Goal: Task Accomplishment & Management: Manage account settings

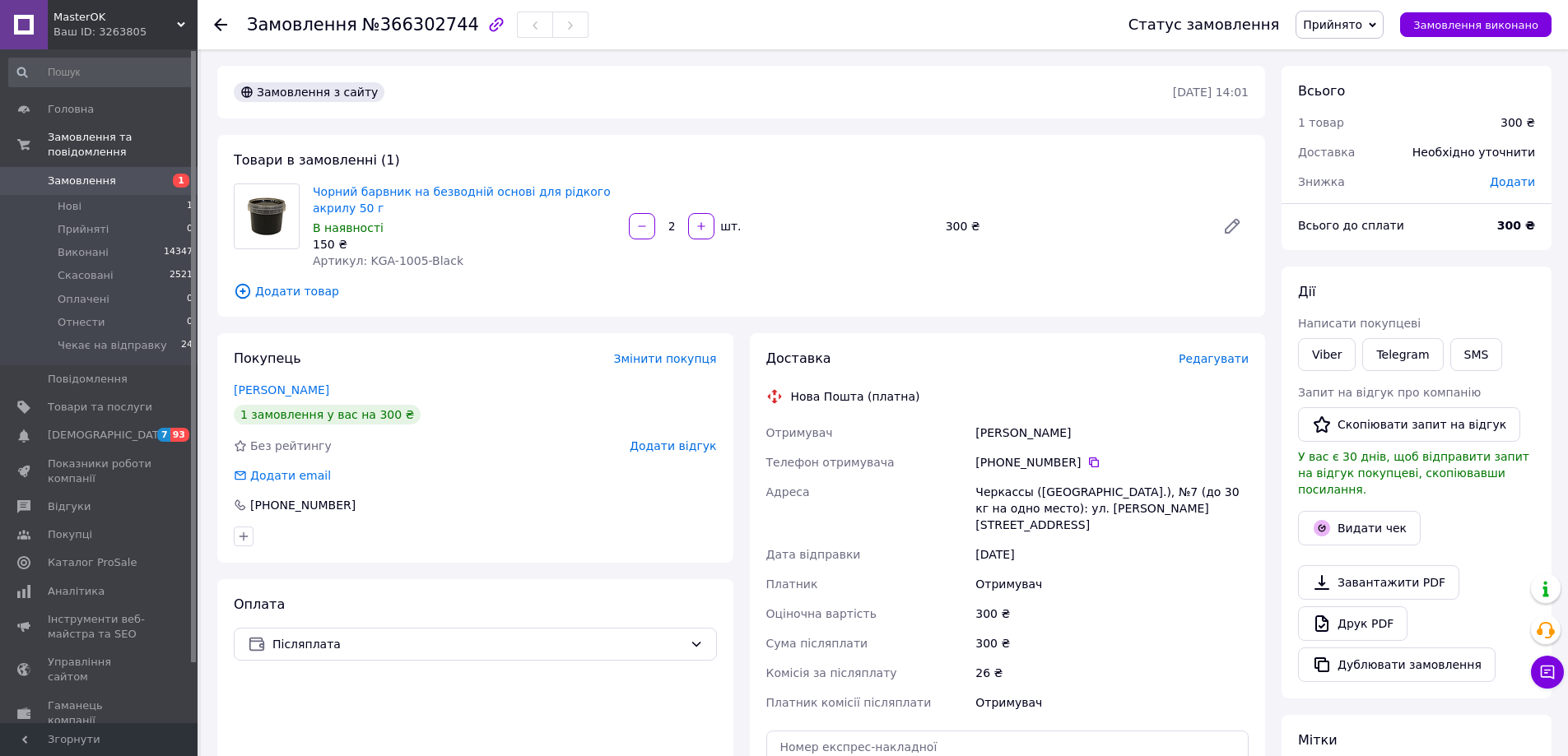
click at [813, 281] on div "Товари в замовленні (1) Чорний барвник на безводній основі для рідкого акрилу 5…" at bounding box center [740, 225] width 1048 height 182
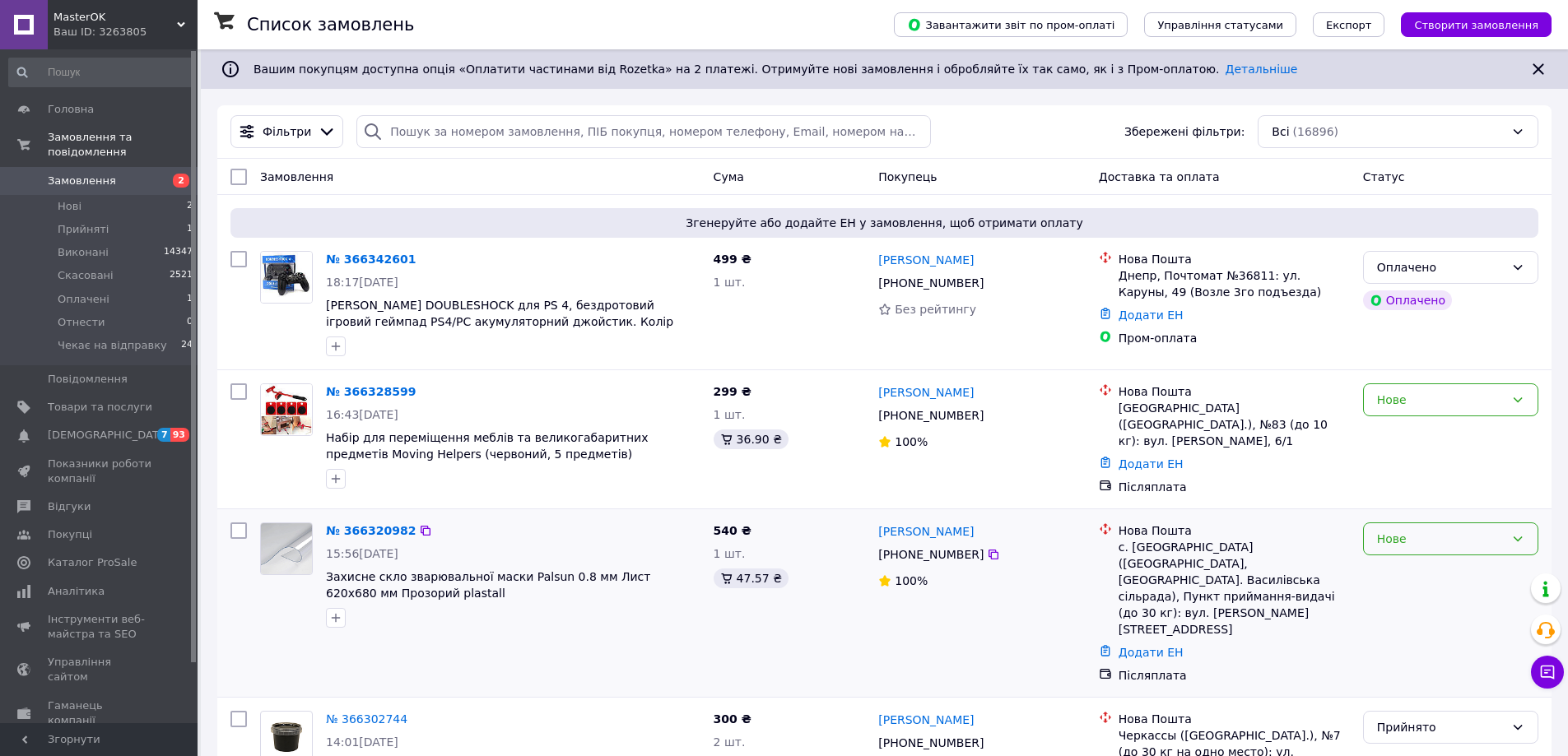
click at [1457, 534] on div "Нове" at bounding box center [1441, 538] width 127 height 18
click at [1395, 569] on li "Прийнято" at bounding box center [1451, 568] width 173 height 29
click at [1418, 404] on div "Нове" at bounding box center [1441, 400] width 127 height 18
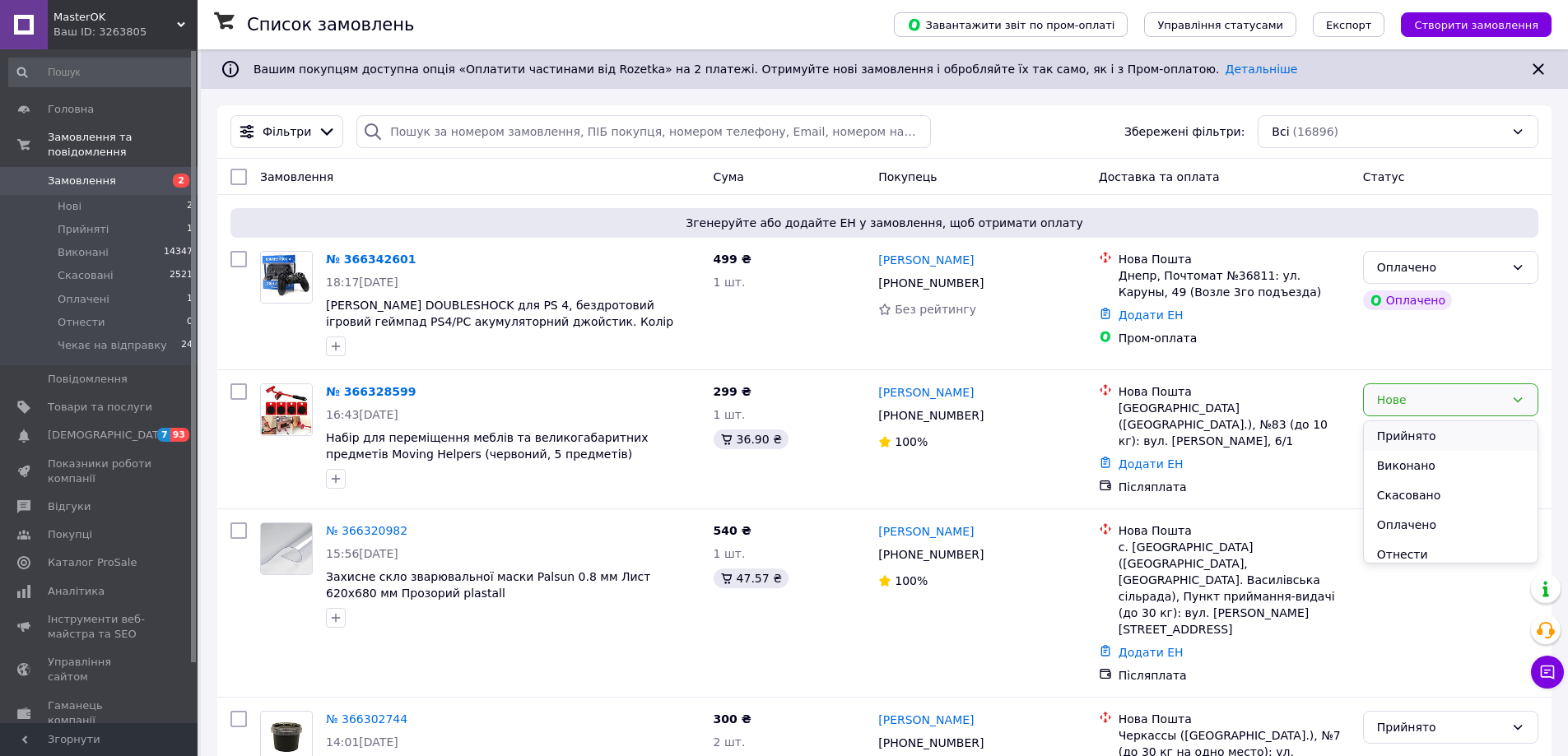
click at [1396, 439] on li "Прийнято" at bounding box center [1451, 436] width 173 height 29
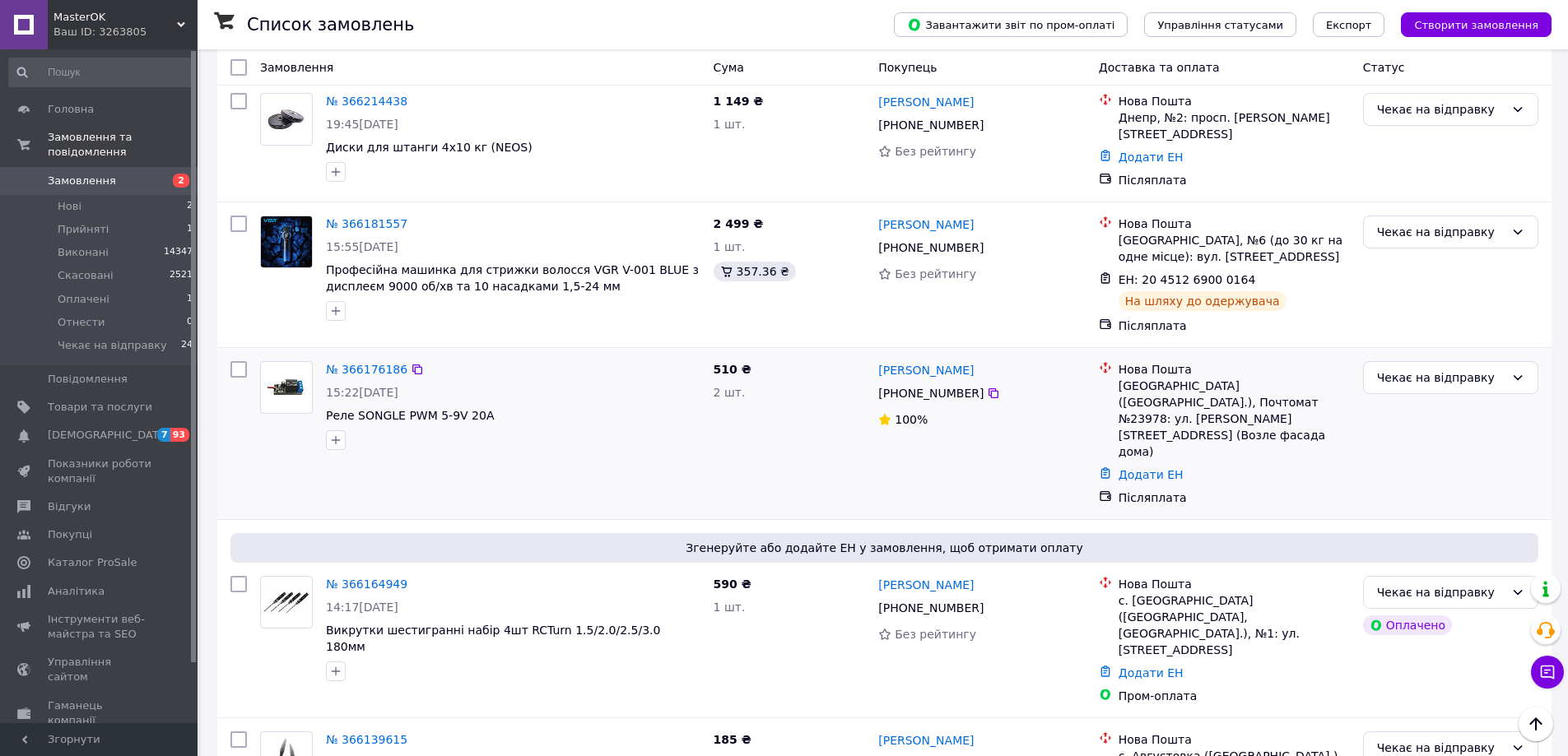
scroll to position [1481, 0]
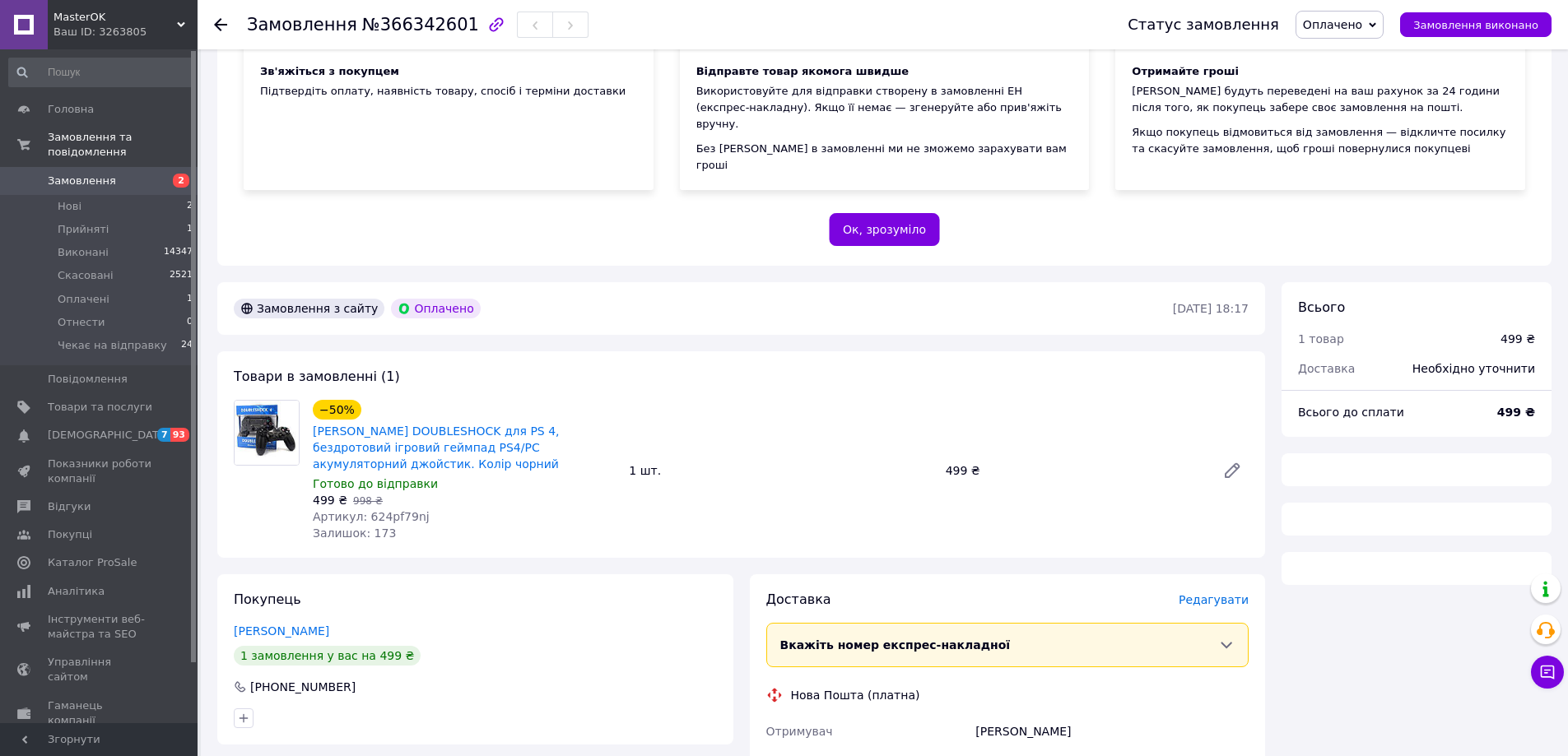
scroll to position [329, 0]
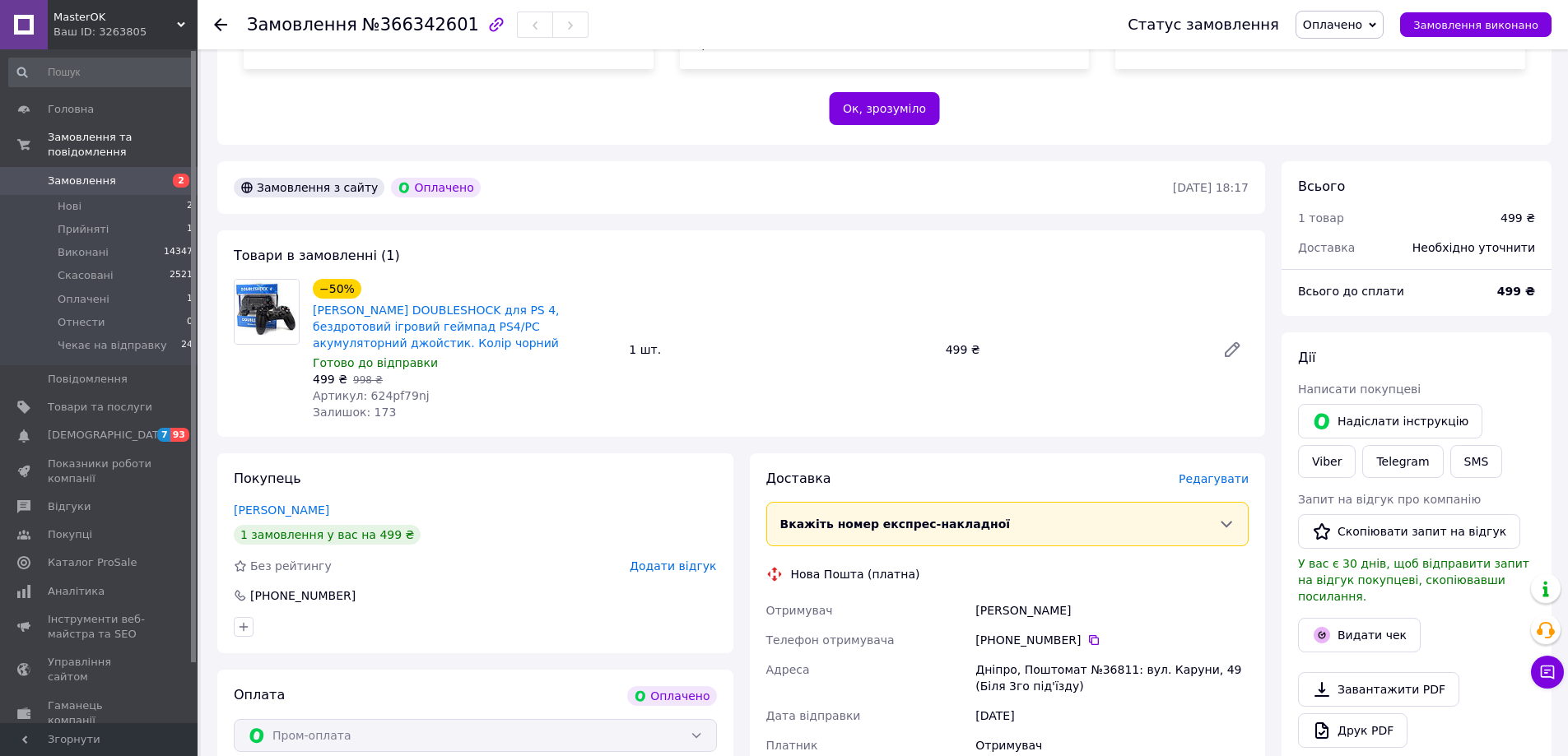
click at [375, 389] on span "Артикул: 624pf79nj" at bounding box center [371, 396] width 117 height 13
copy span "624pf79nj"
